Goal: Task Accomplishment & Management: Manage account settings

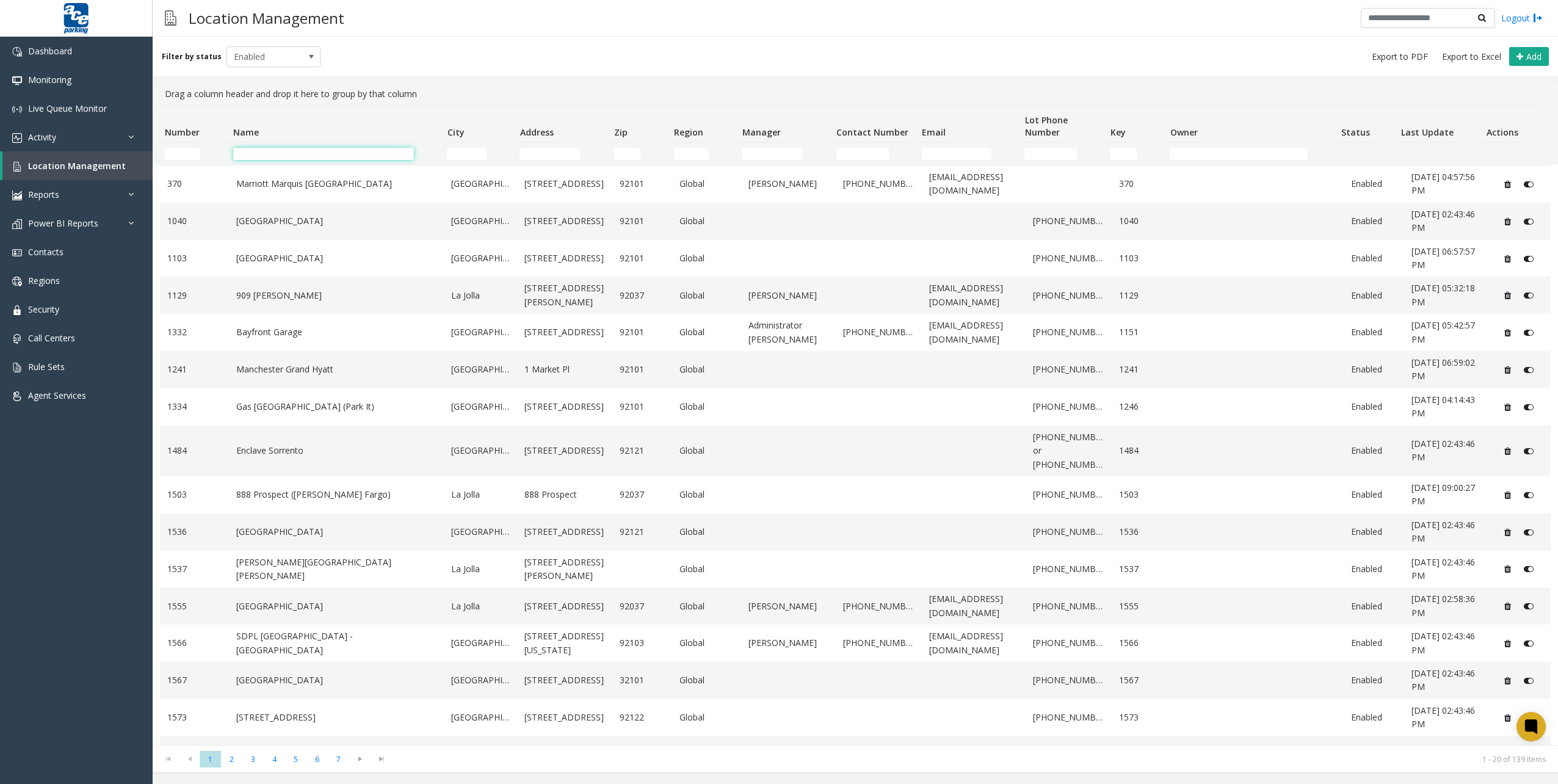
click at [341, 156] on input "Name Filter" at bounding box center [324, 154] width 181 height 12
type input "*****"
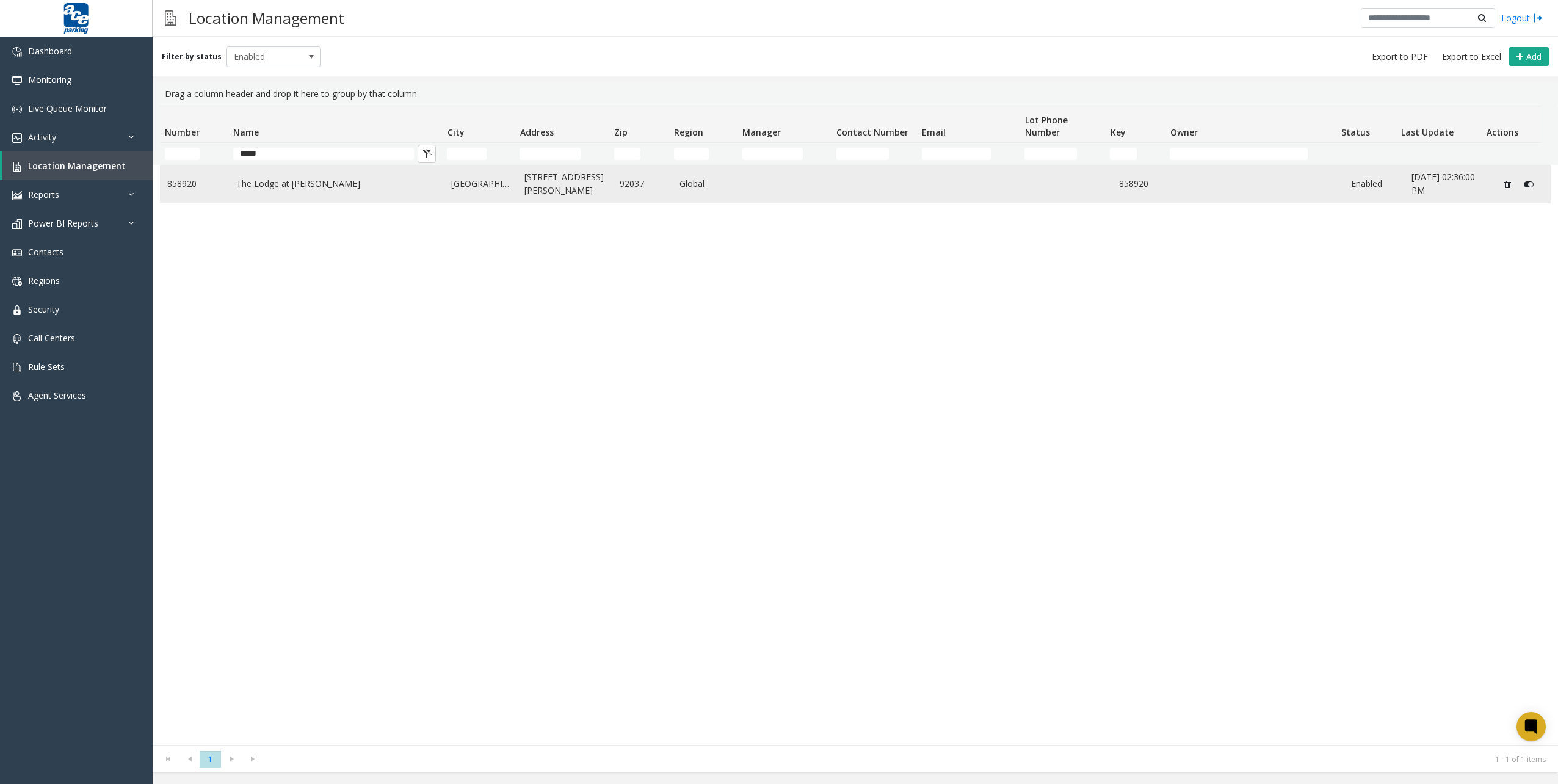
click at [350, 175] on td "The Lodge at [PERSON_NAME]" at bounding box center [337, 184] width 216 height 37
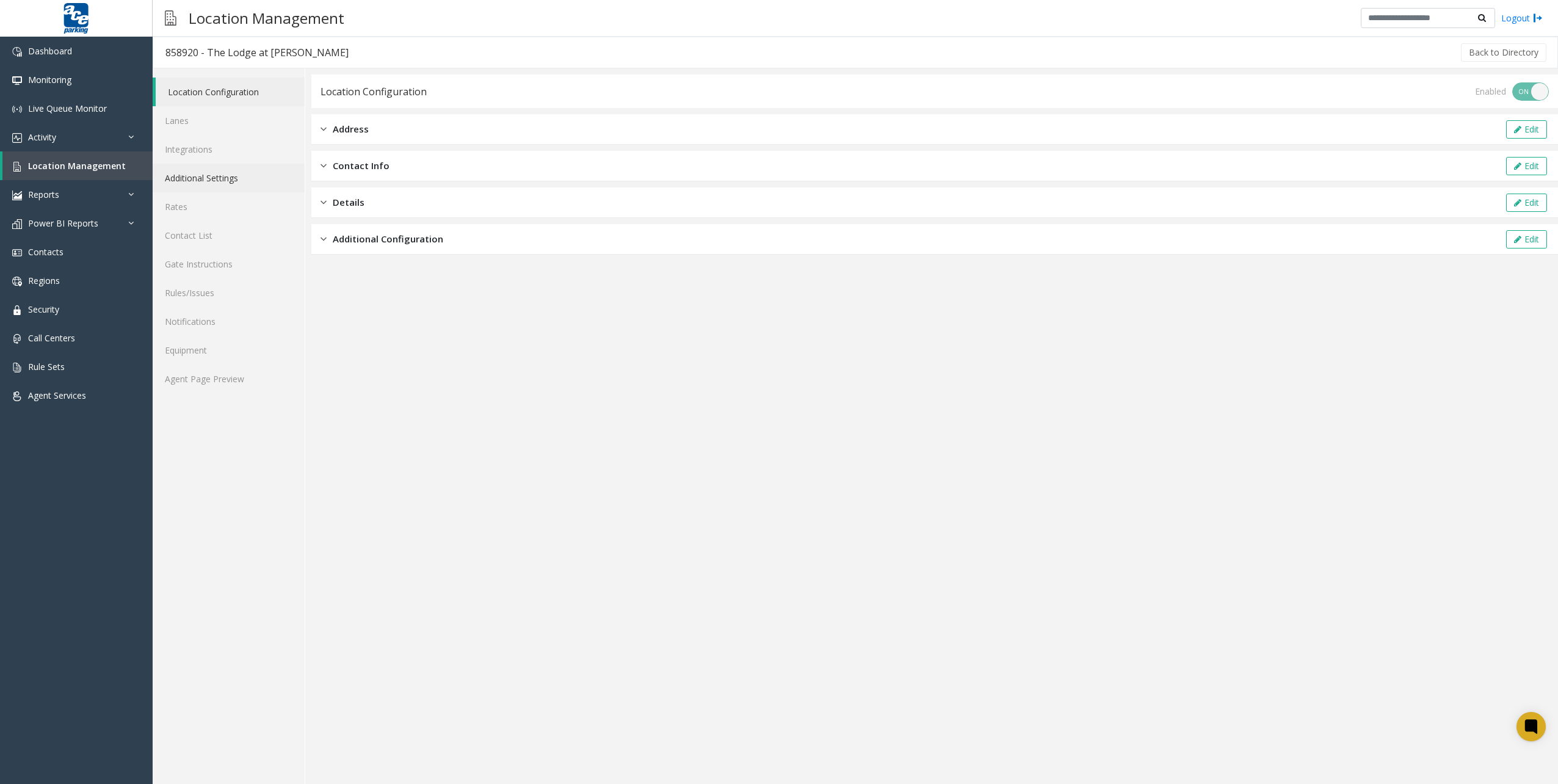
click at [240, 177] on link "Additional Settings" at bounding box center [228, 178] width 152 height 28
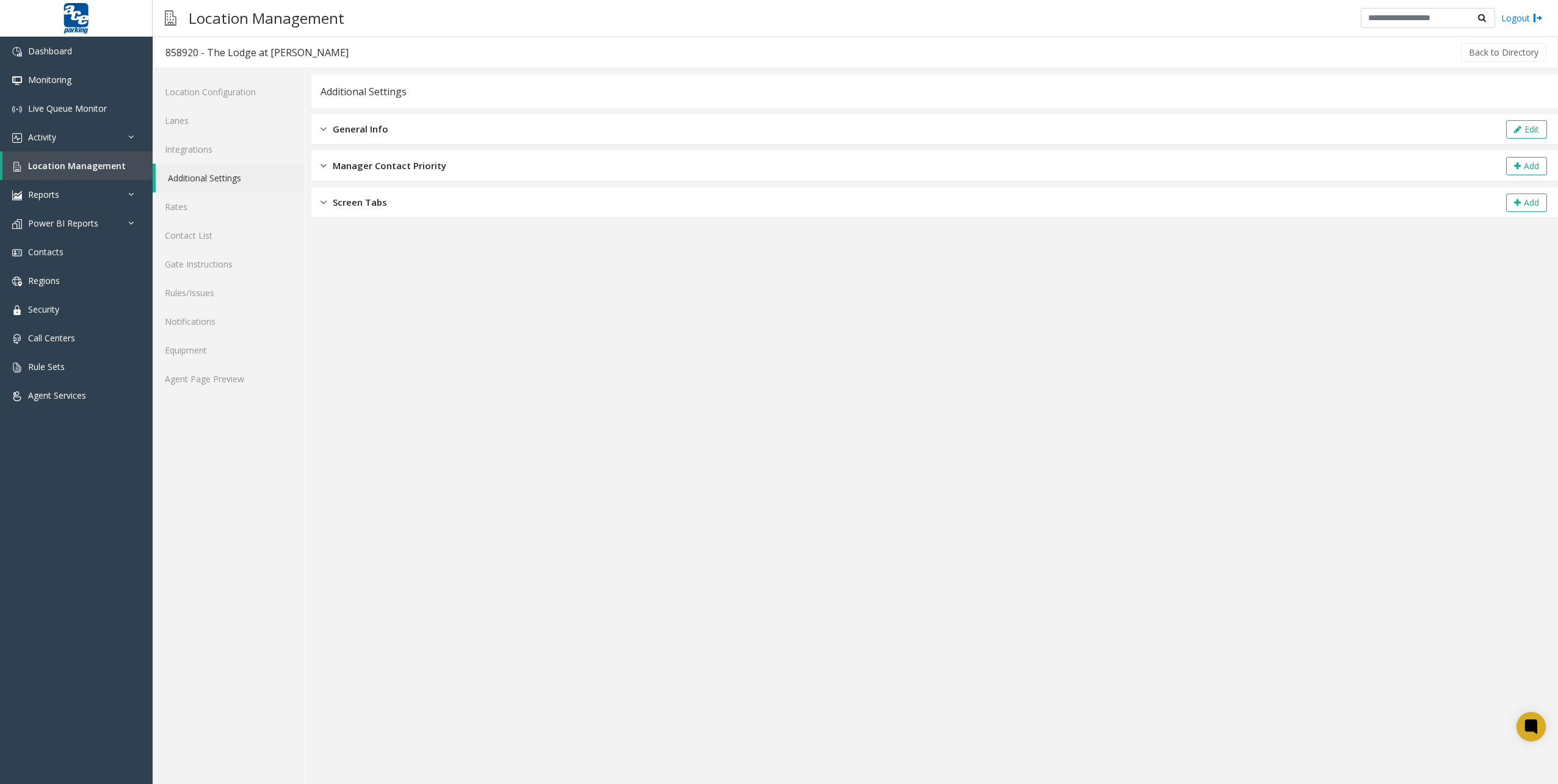
click at [482, 209] on div "Screen Tabs Add" at bounding box center [934, 202] width 1247 height 30
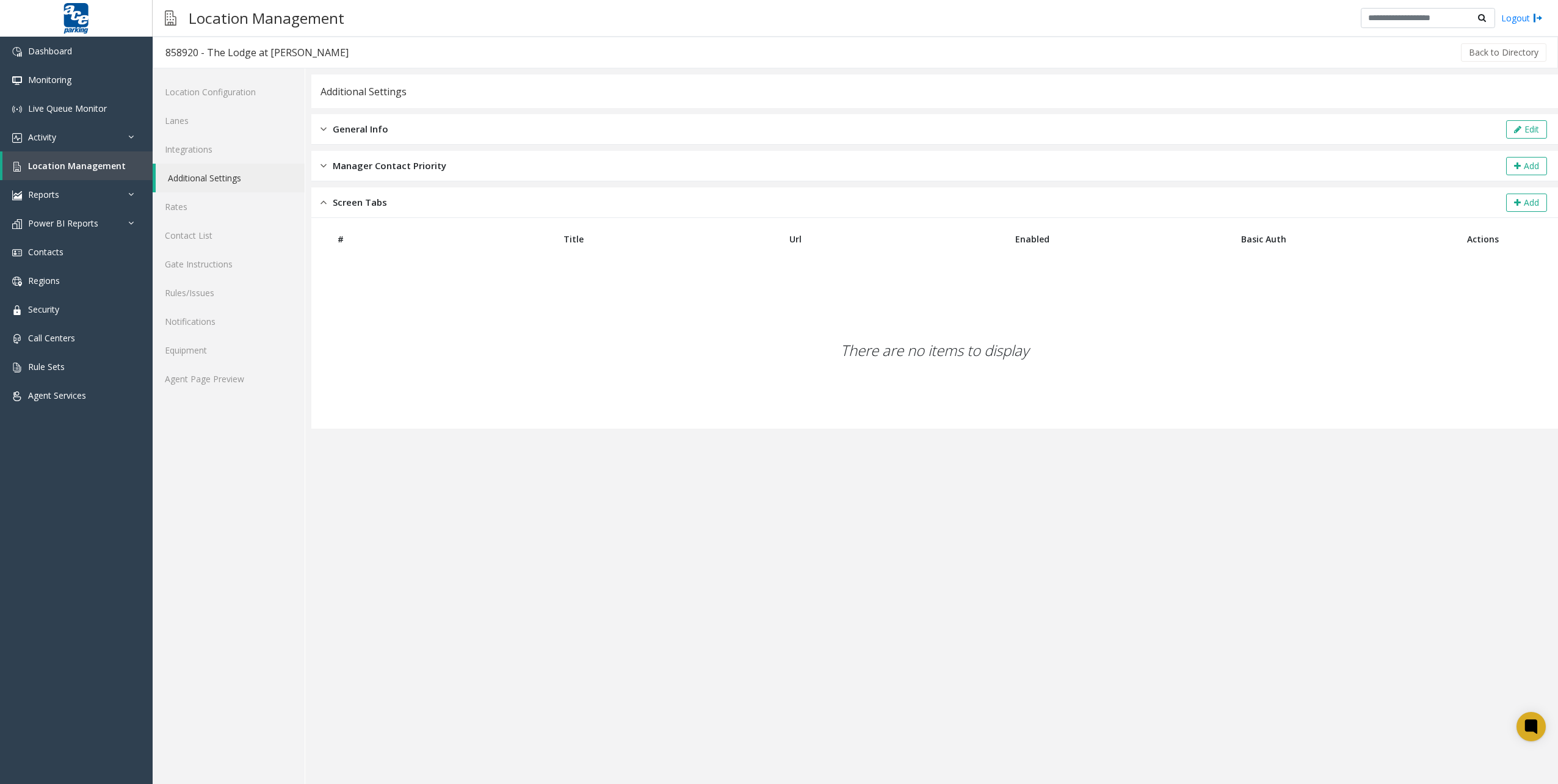
click at [449, 202] on div "Screen Tabs Add" at bounding box center [934, 202] width 1247 height 30
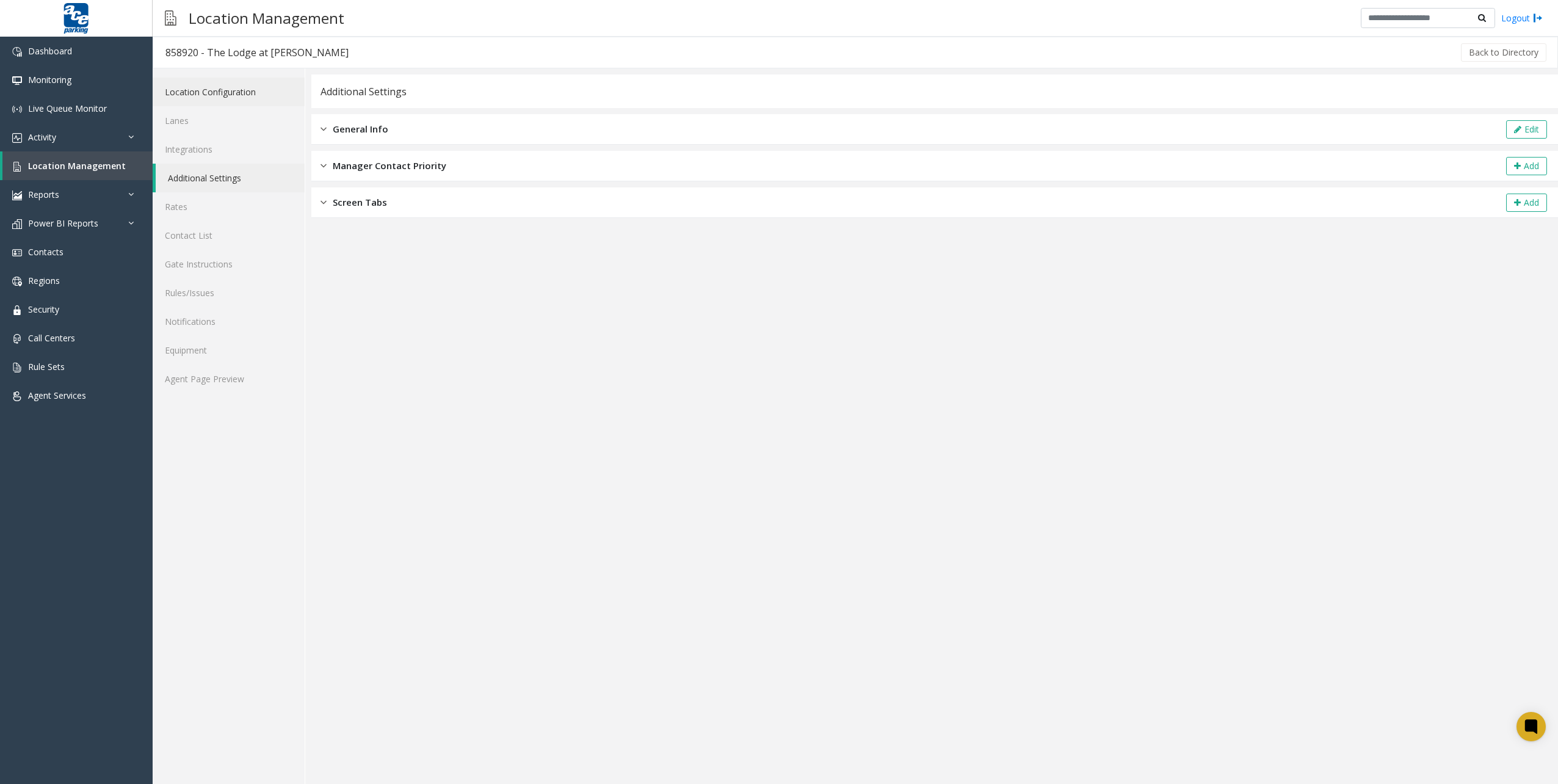
click at [256, 100] on link "Location Configuration" at bounding box center [228, 92] width 152 height 28
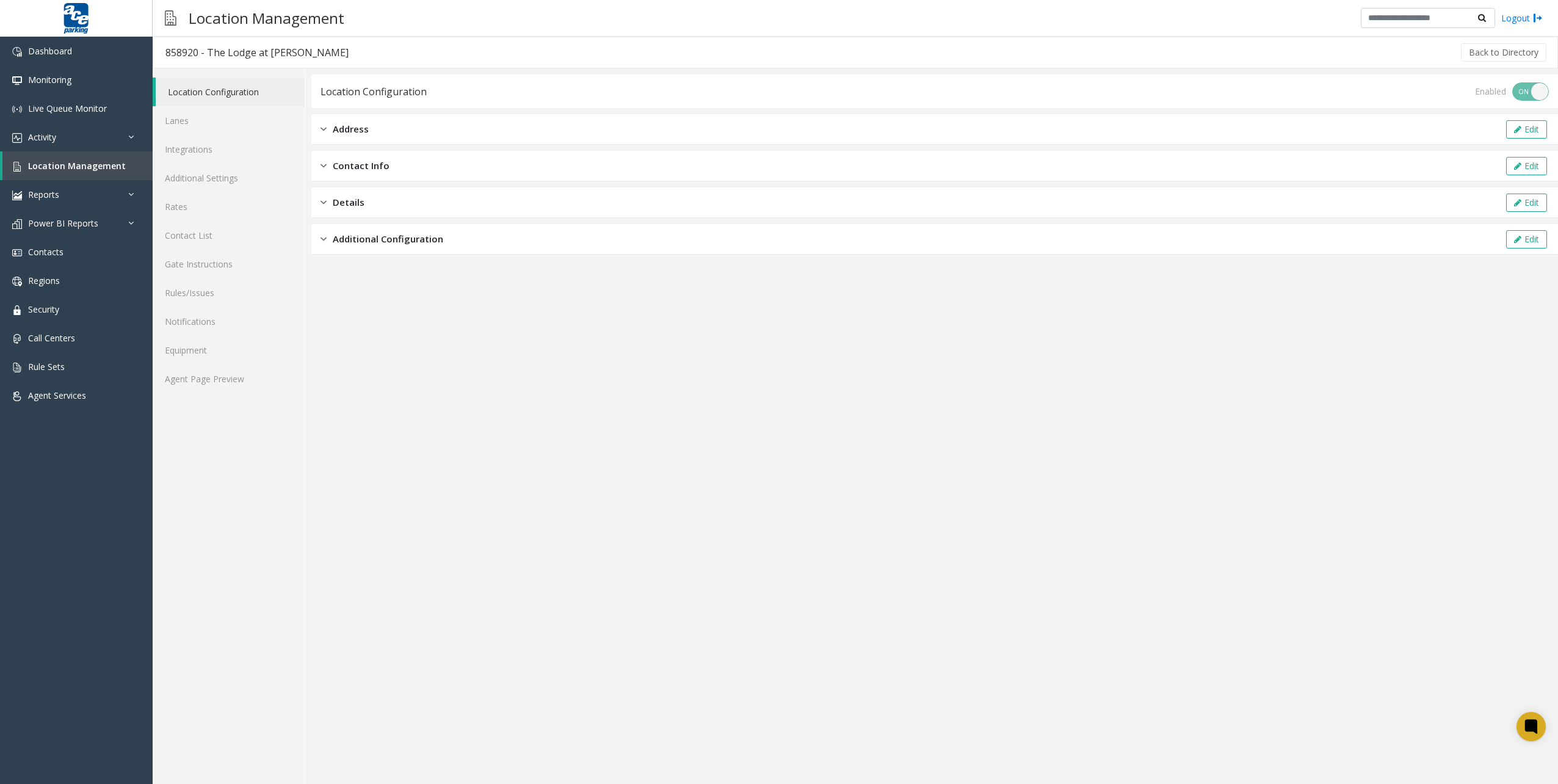
click at [413, 238] on span "Additional Configuration" at bounding box center [388, 239] width 111 height 14
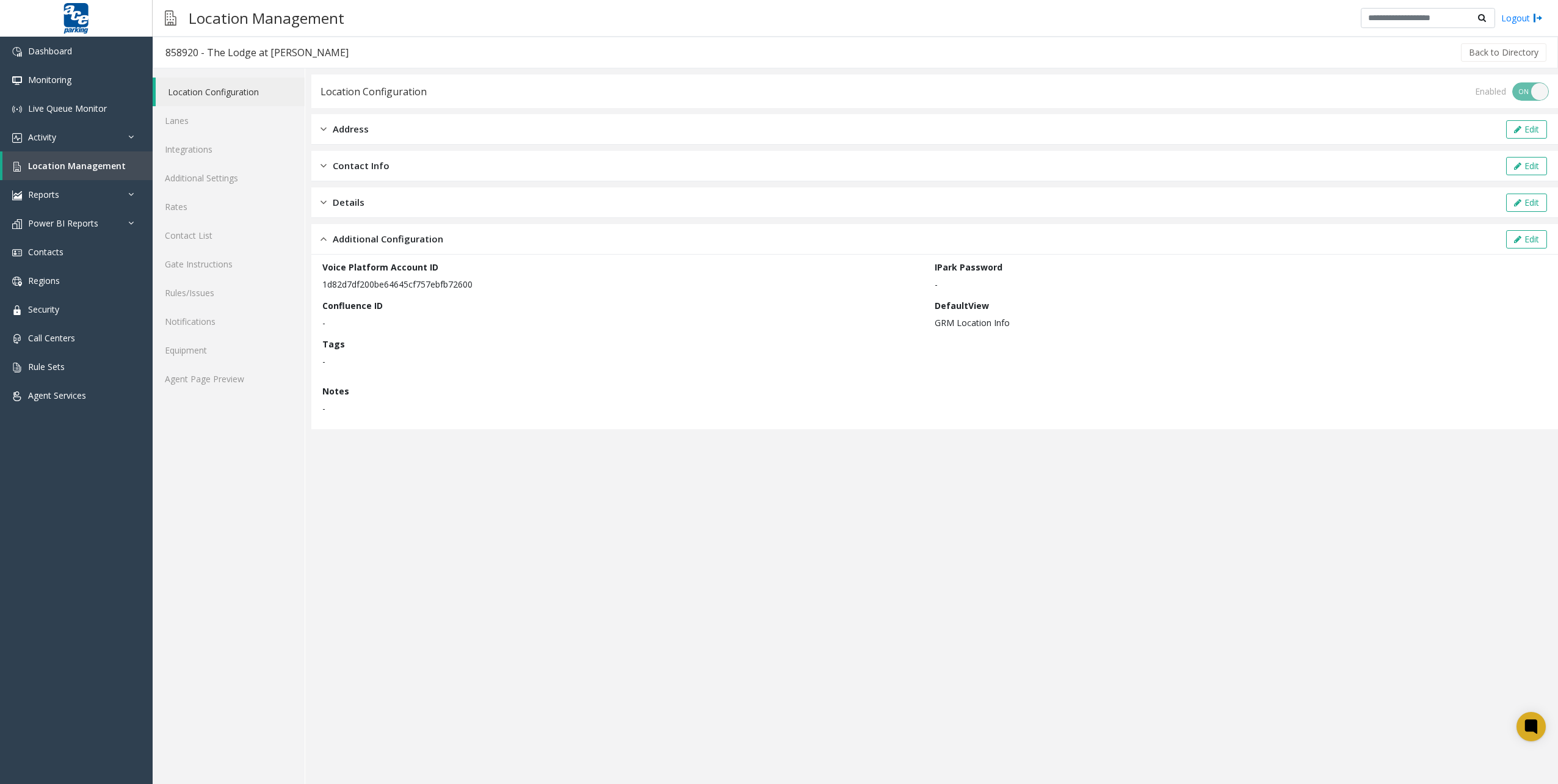
click at [579, 309] on div "Confluence ID -" at bounding box center [629, 314] width 613 height 30
click at [252, 151] on link "Integrations" at bounding box center [228, 149] width 152 height 28
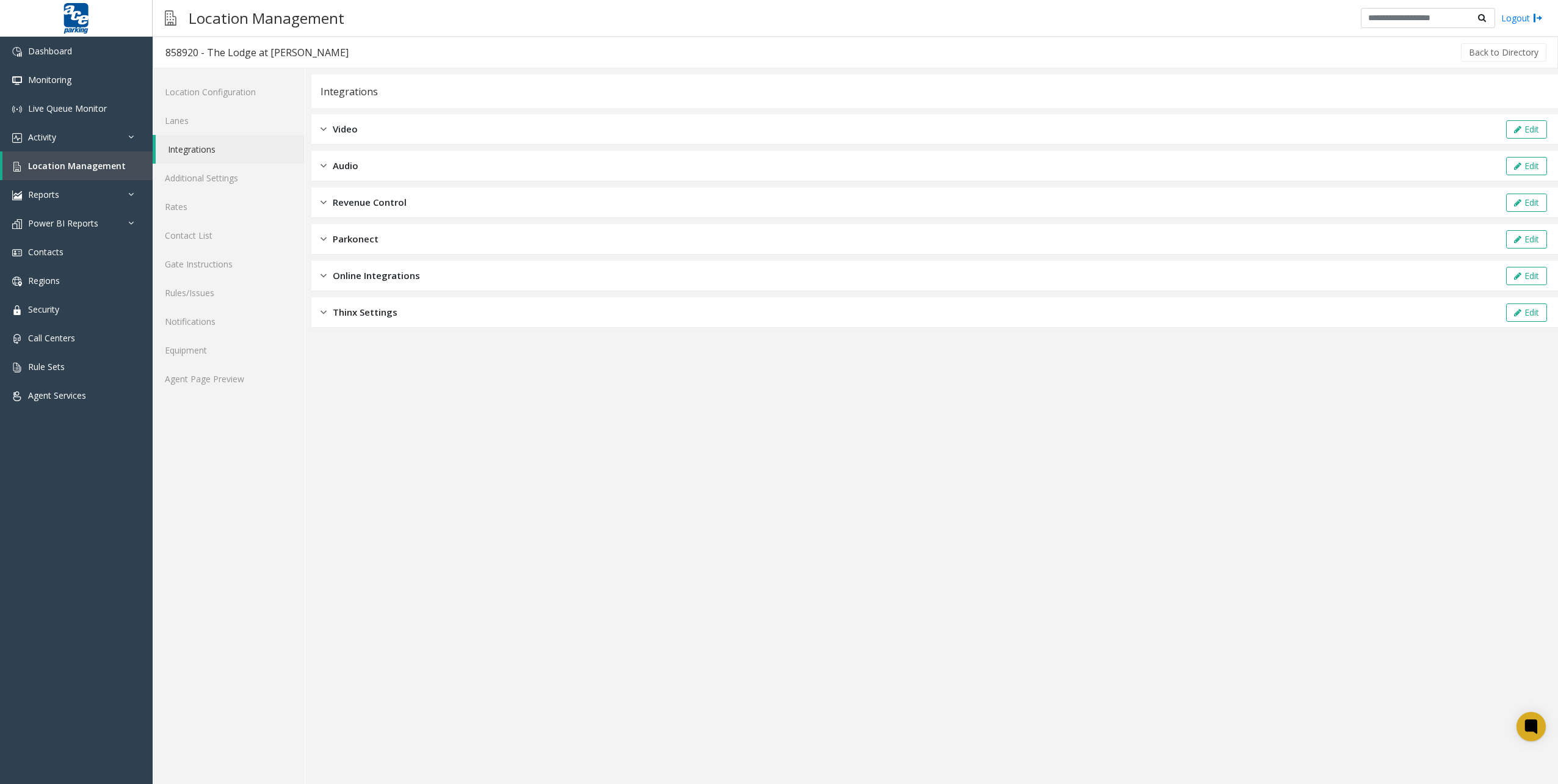
click at [412, 204] on div "Revenue Control Edit" at bounding box center [934, 202] width 1247 height 30
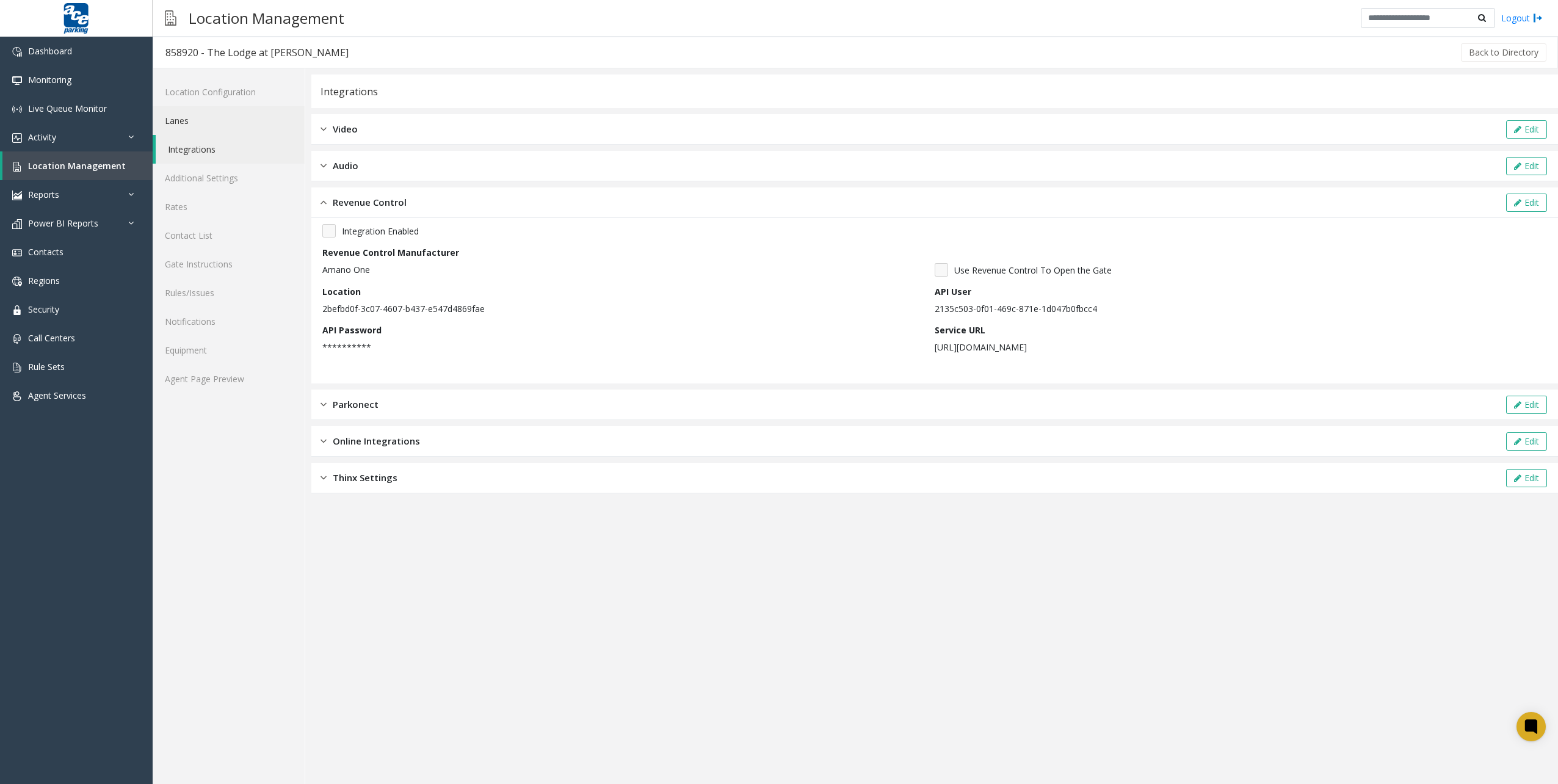
click at [240, 118] on link "Lanes" at bounding box center [228, 120] width 152 height 28
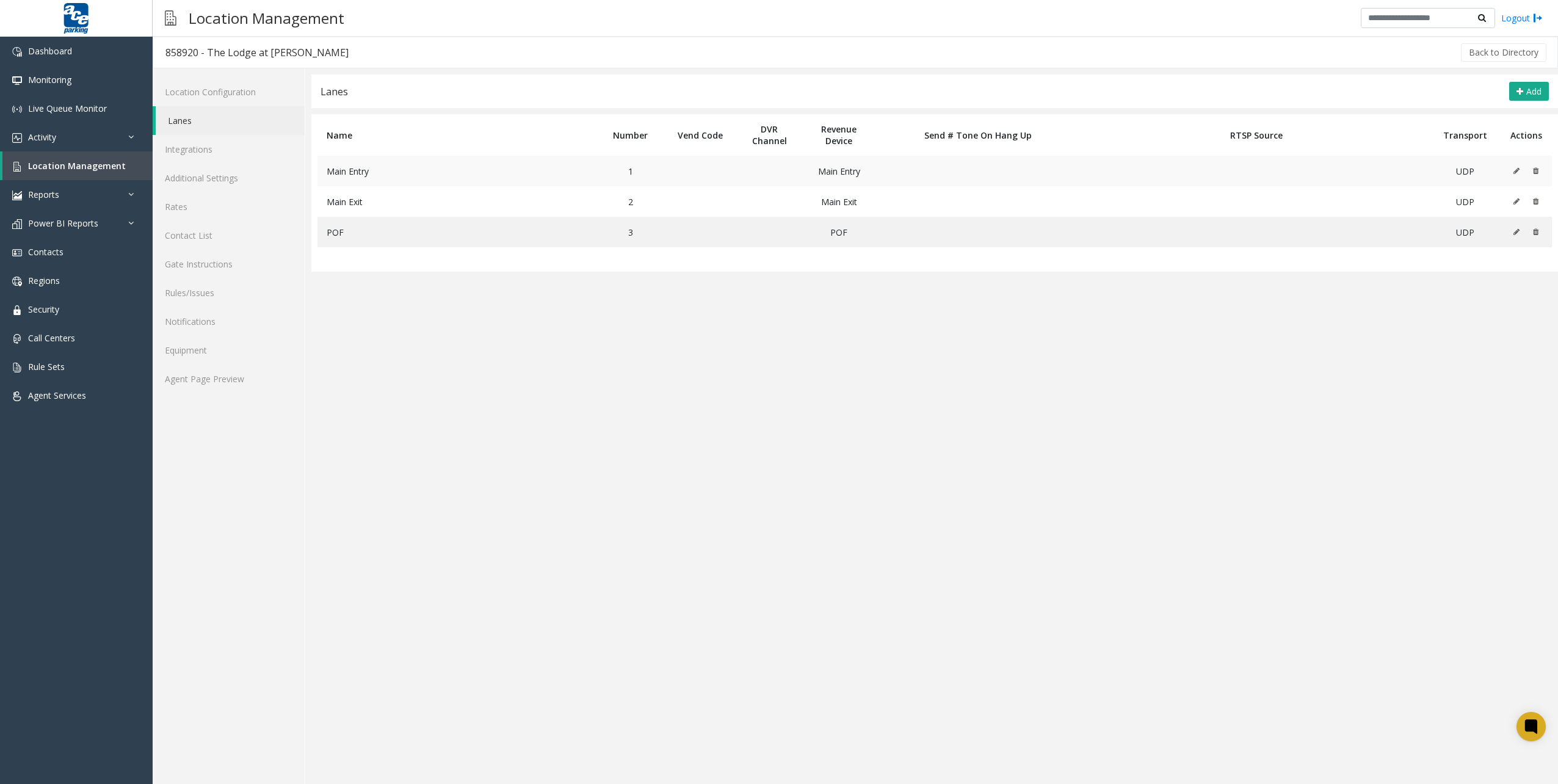
click at [1518, 171] on icon at bounding box center [1517, 171] width 6 height 7
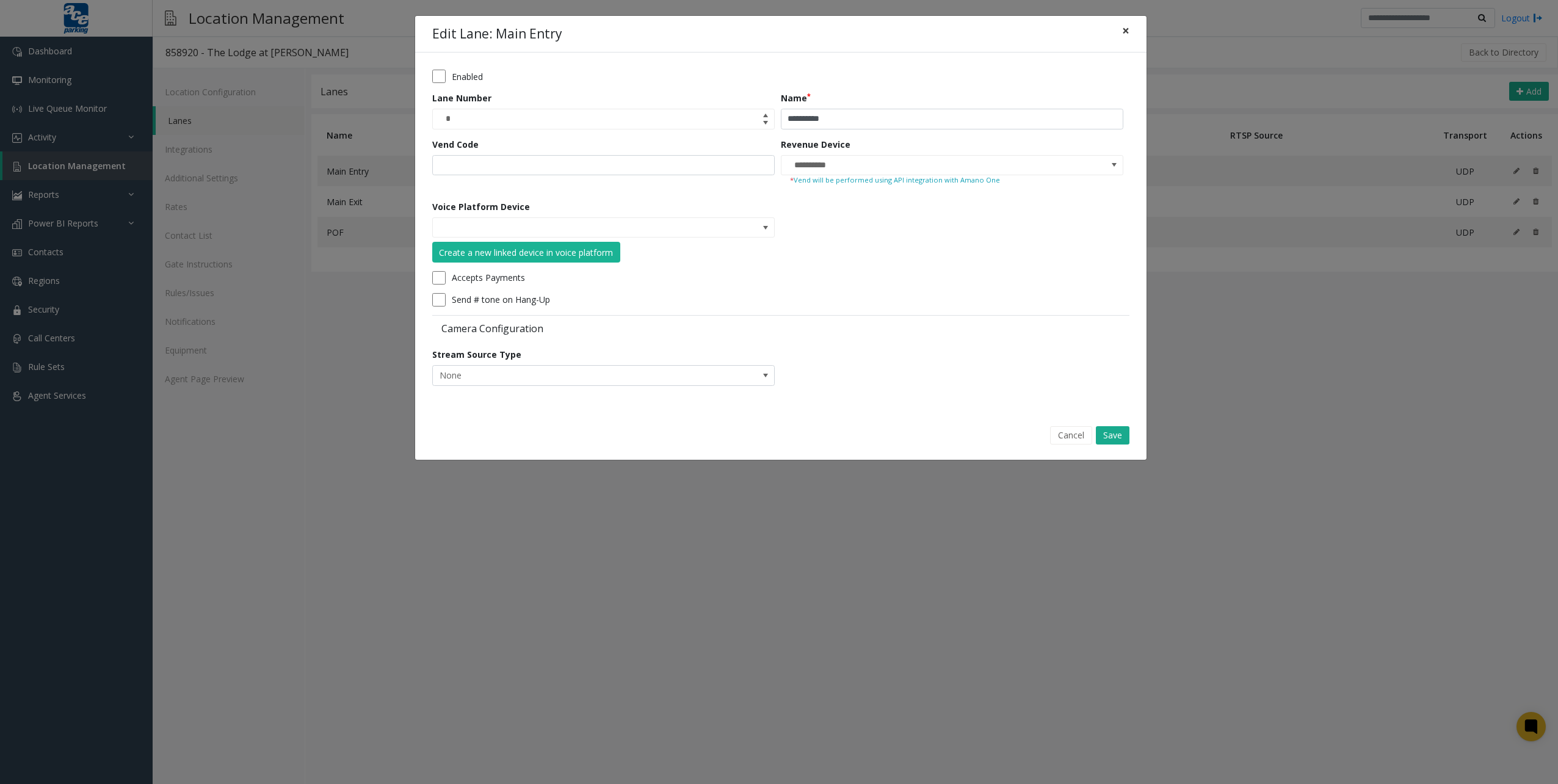
click at [1125, 37] on span "×" at bounding box center [1126, 31] width 7 height 17
